Goal: Information Seeking & Learning: Check status

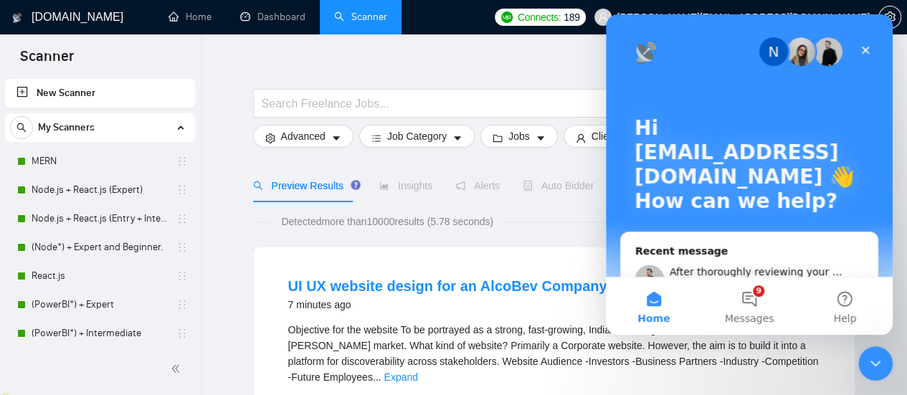
click at [866, 50] on icon "Close" at bounding box center [866, 51] width 8 height 8
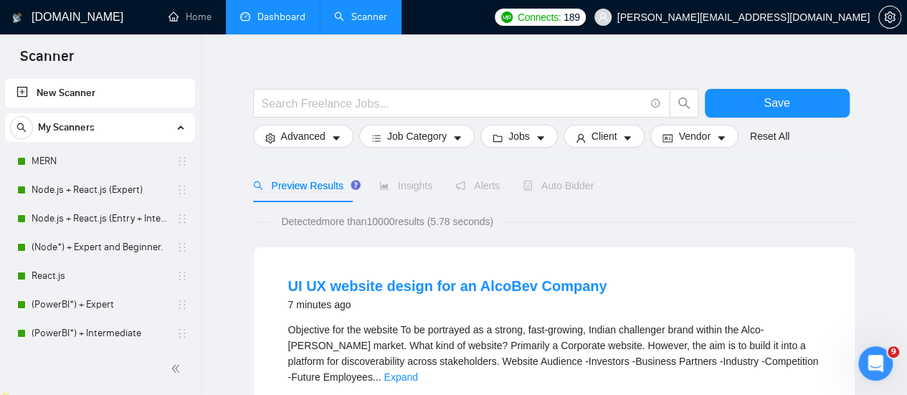
click at [261, 11] on link "Dashboard" at bounding box center [272, 17] width 65 height 12
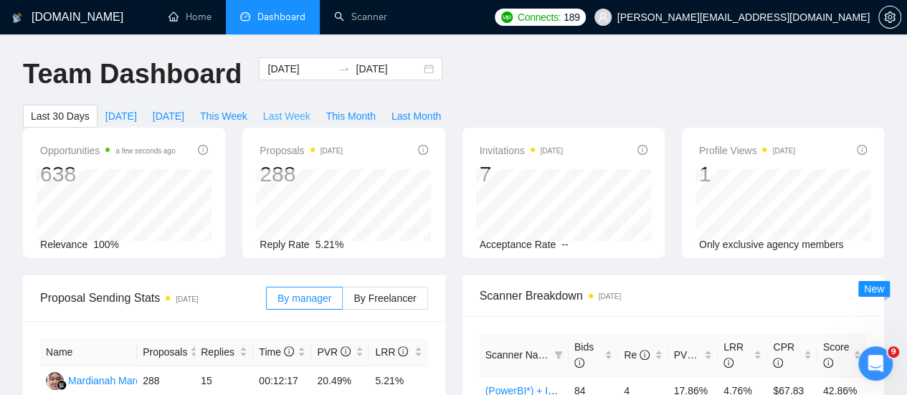
click at [311, 108] on span "Last Week" at bounding box center [286, 116] width 47 height 16
type input "[DATE]"
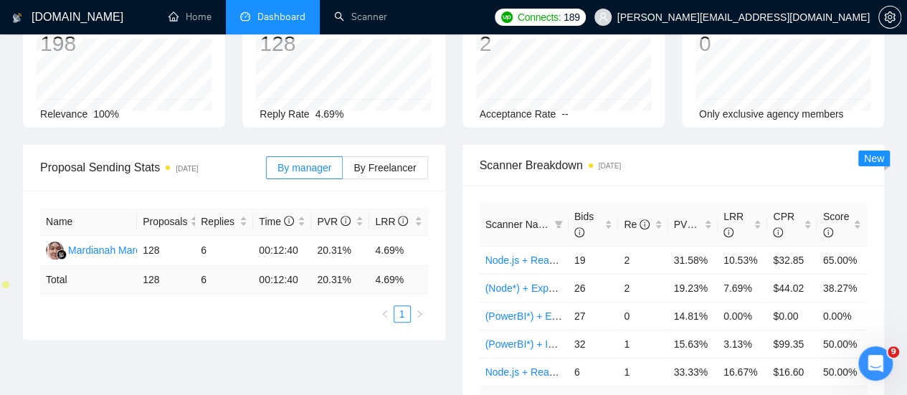
scroll to position [131, 0]
click at [392, 161] on span "By Freelancer" at bounding box center [385, 166] width 62 height 11
click at [343, 171] on input "By Freelancer" at bounding box center [343, 171] width 0 height 0
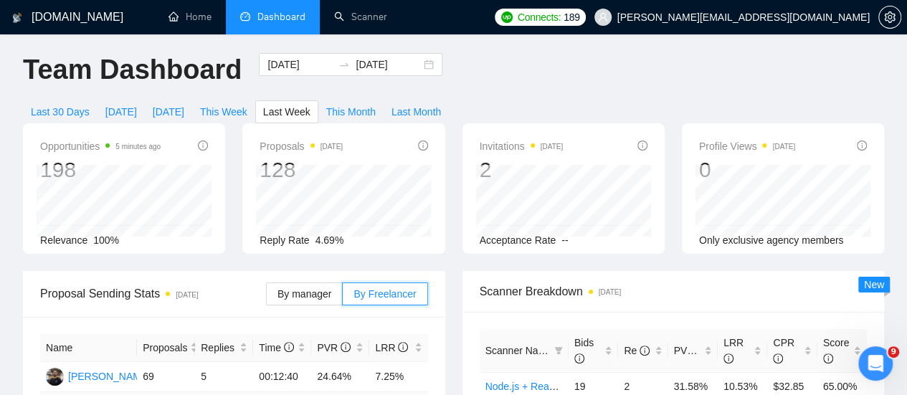
scroll to position [0, 0]
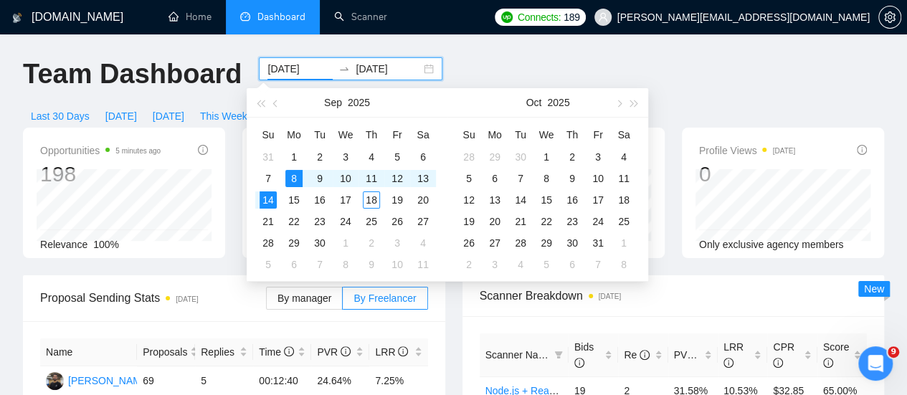
drag, startPoint x: 306, startPoint y: 70, endPoint x: 256, endPoint y: 69, distance: 50.2
click at [268, 69] on input "[DATE]" at bounding box center [300, 69] width 65 height 16
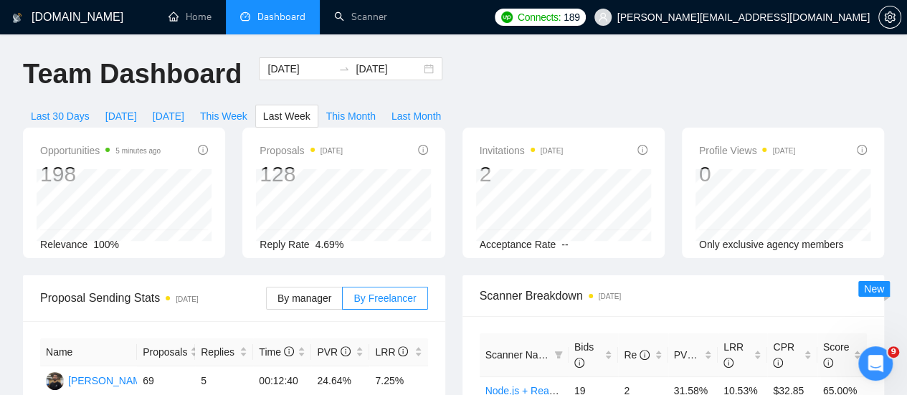
click at [235, 100] on div "Team Dashboard" at bounding box center [132, 80] width 236 height 47
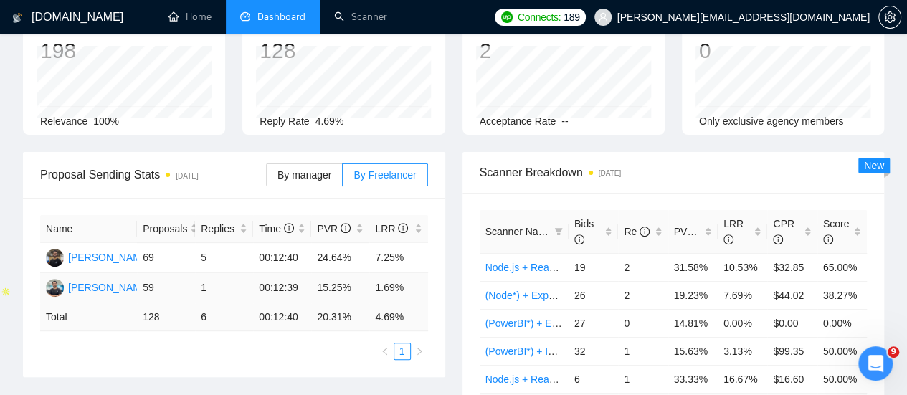
scroll to position [137, 0]
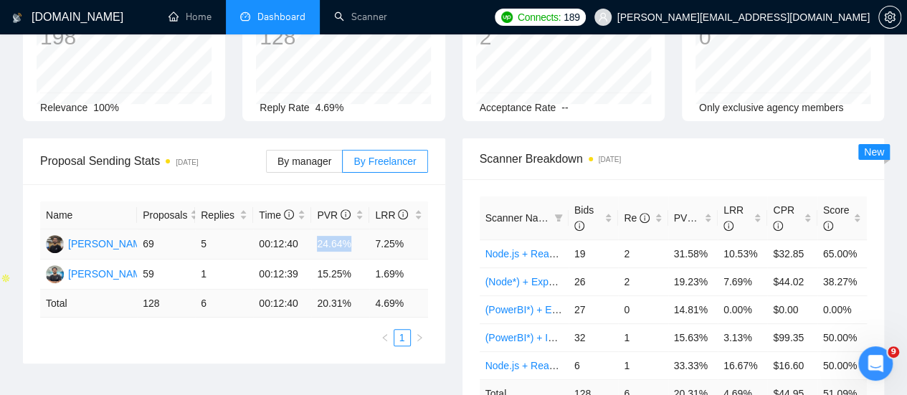
drag, startPoint x: 349, startPoint y: 217, endPoint x: 317, endPoint y: 222, distance: 32.7
click at [317, 230] on td "24.64%" at bounding box center [340, 245] width 58 height 30
copy td "24.64%"
drag, startPoint x: 318, startPoint y: 252, endPoint x: 354, endPoint y: 253, distance: 36.6
click at [354, 260] on td "15.25%" at bounding box center [340, 275] width 58 height 30
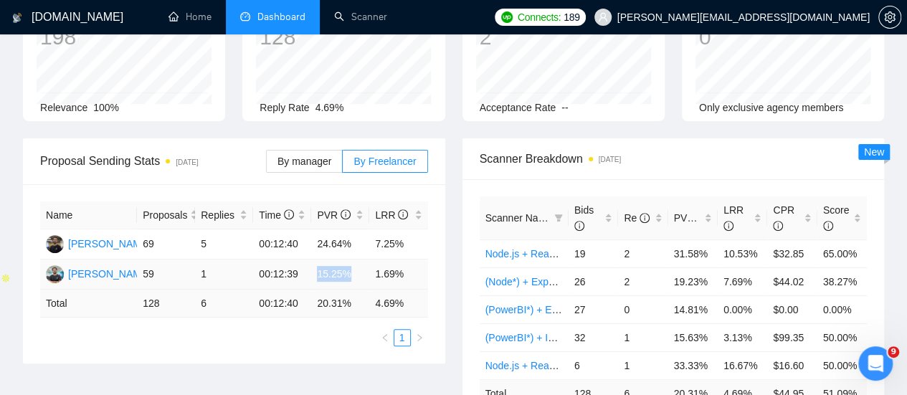
copy td "15.25%"
drag, startPoint x: 349, startPoint y: 283, endPoint x: 316, endPoint y: 283, distance: 33.0
click at [316, 290] on td "20.31 %" at bounding box center [340, 304] width 58 height 28
copy td "20.31 %"
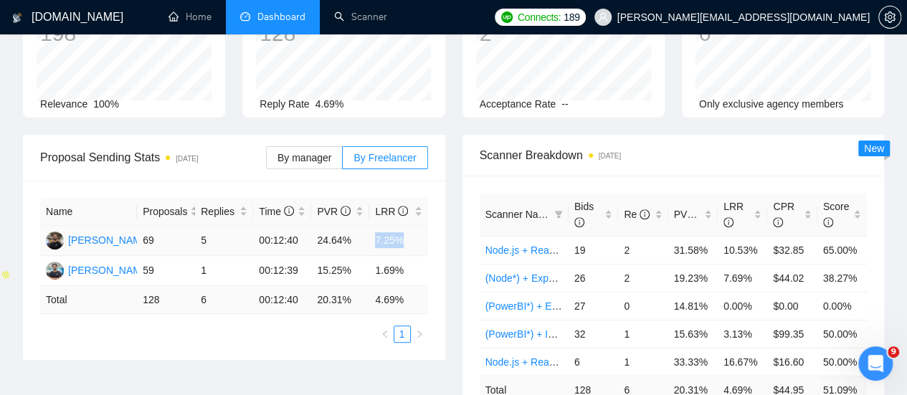
drag, startPoint x: 373, startPoint y: 220, endPoint x: 407, endPoint y: 219, distance: 34.5
click at [407, 226] on td "7.25%" at bounding box center [398, 241] width 58 height 30
copy td "7.25%"
drag, startPoint x: 376, startPoint y: 249, endPoint x: 415, endPoint y: 248, distance: 38.7
click at [415, 256] on td "1.69%" at bounding box center [398, 271] width 58 height 30
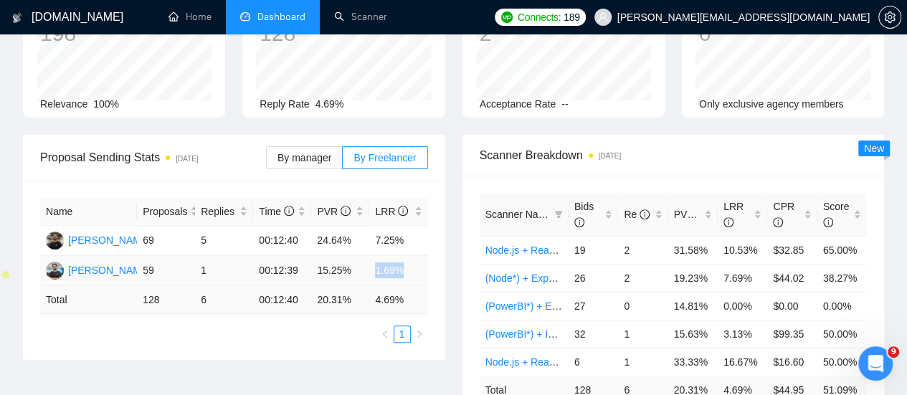
copy td "1.69%"
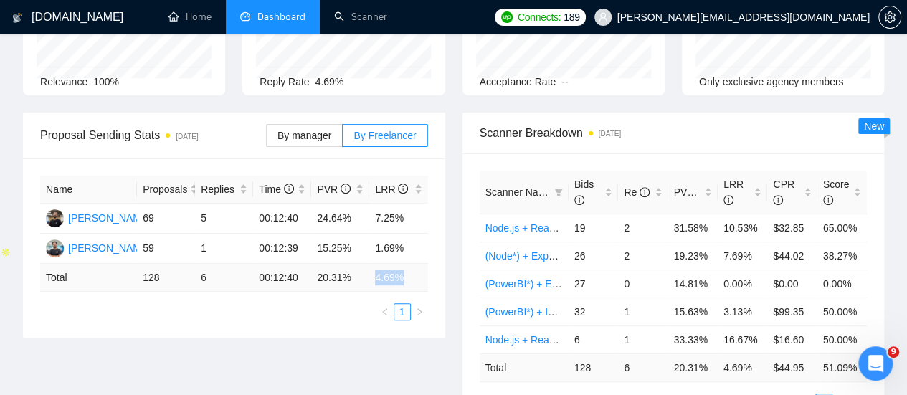
drag, startPoint x: 377, startPoint y: 251, endPoint x: 410, endPoint y: 258, distance: 33.1
click at [410, 264] on td "4.69 %" at bounding box center [398, 278] width 58 height 28
copy td "4.69 %"
